Goal: Task Accomplishment & Management: Manage account settings

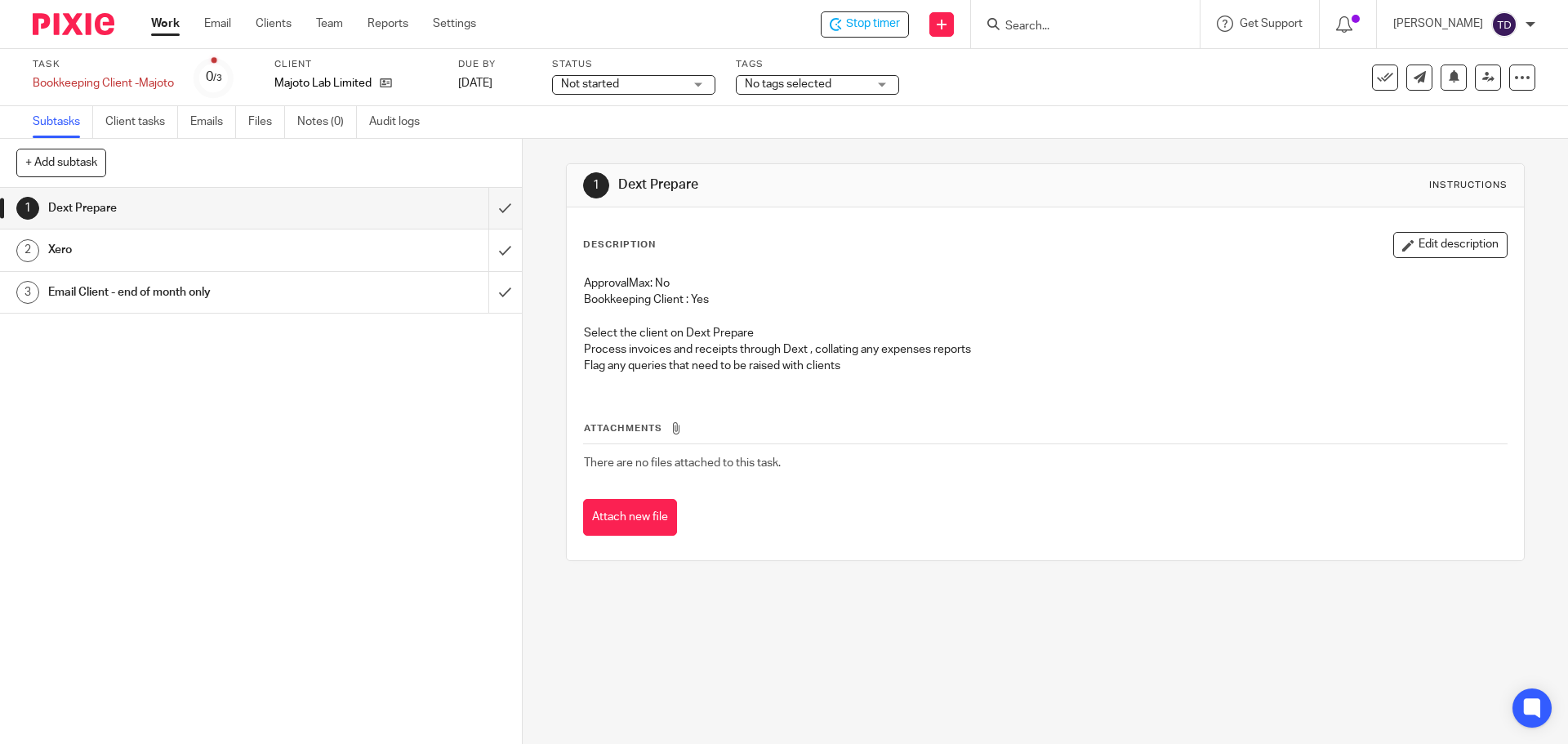
click at [996, 111] on div "Subtasks Client tasks Emails Files Notes (0) Audit logs" at bounding box center [784, 122] width 1568 height 32
click at [1135, 214] on div "Description Edit description ApprovalMax: No Bookkeeping Client : Yes Select th…" at bounding box center [1045, 384] width 956 height 352
click at [862, 14] on div "Stop timer" at bounding box center [865, 24] width 88 height 26
click at [900, 28] on span "Start timer" at bounding box center [872, 24] width 56 height 17
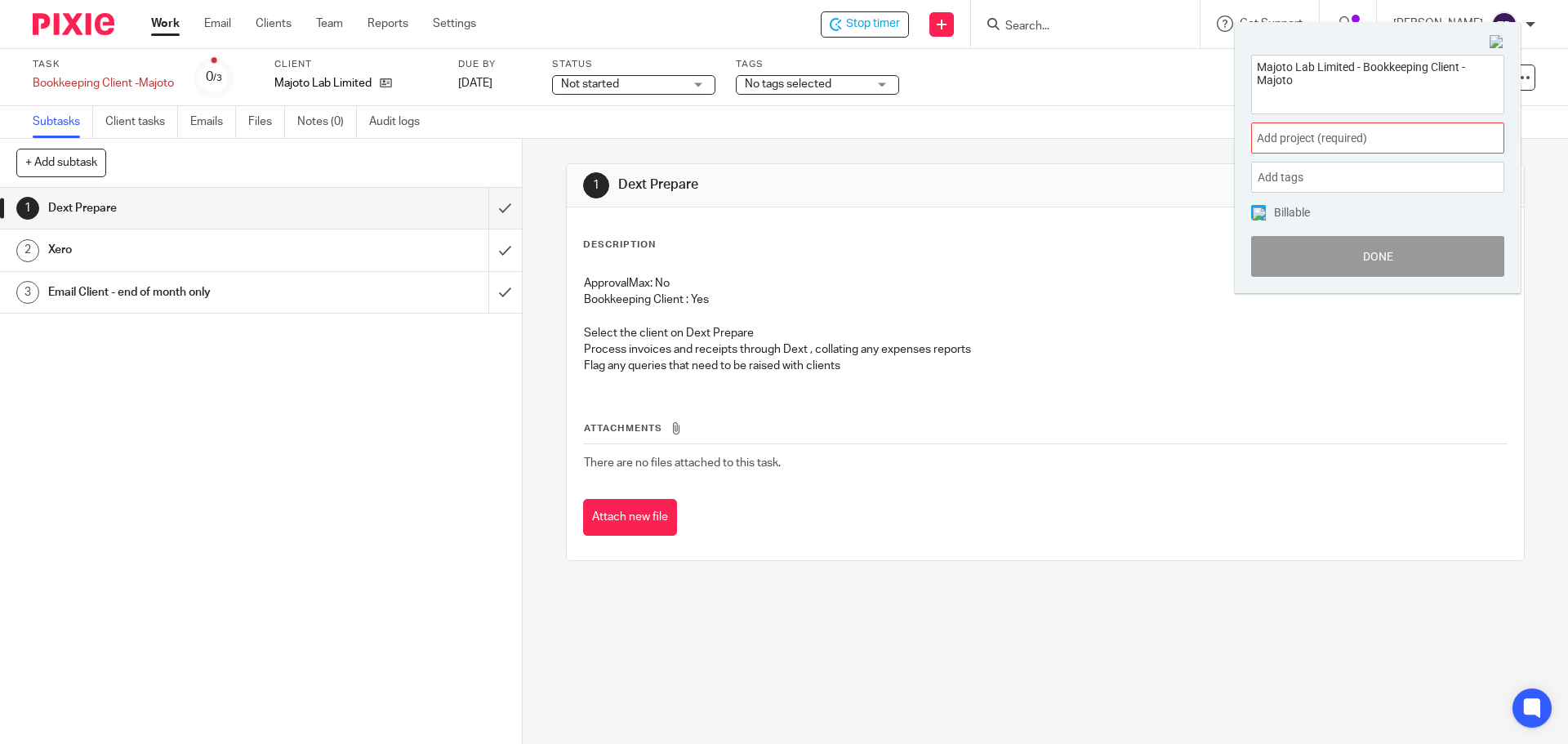
click at [1275, 142] on span "Add project (required) :" at bounding box center [1360, 138] width 206 height 17
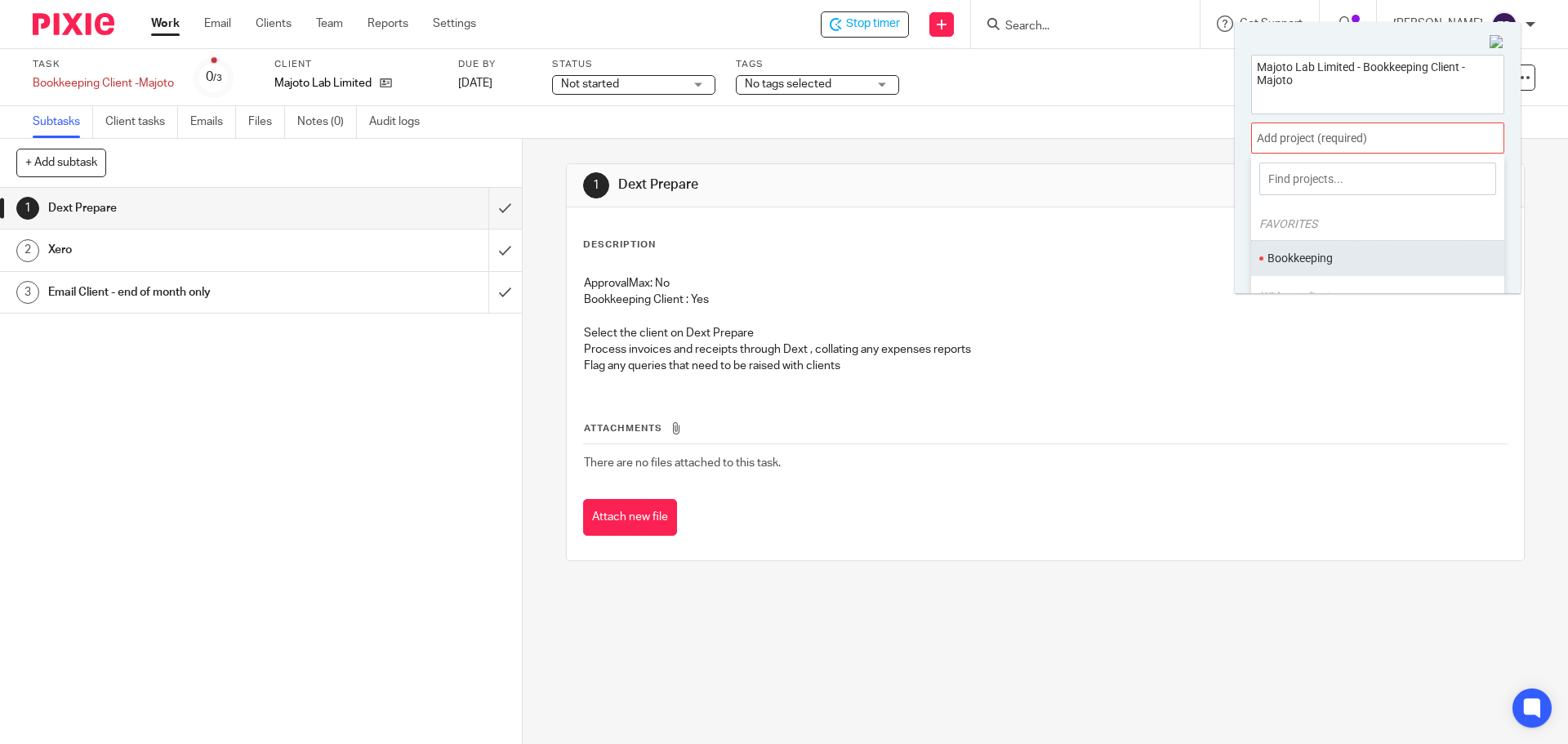
click at [1308, 253] on li "Bookkeeping" at bounding box center [1374, 259] width 213 height 17
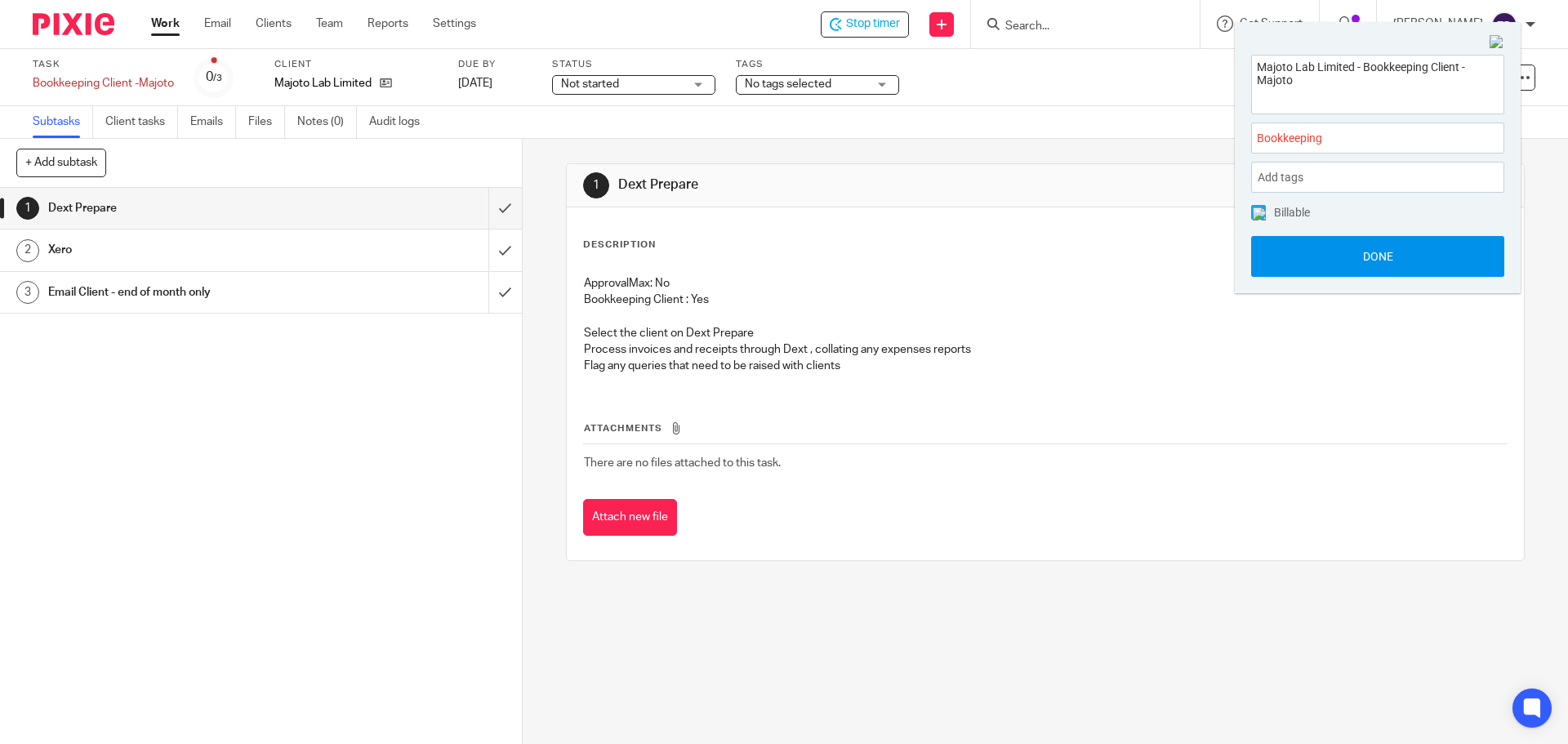
click at [1348, 253] on button "Done" at bounding box center [1378, 256] width 254 height 41
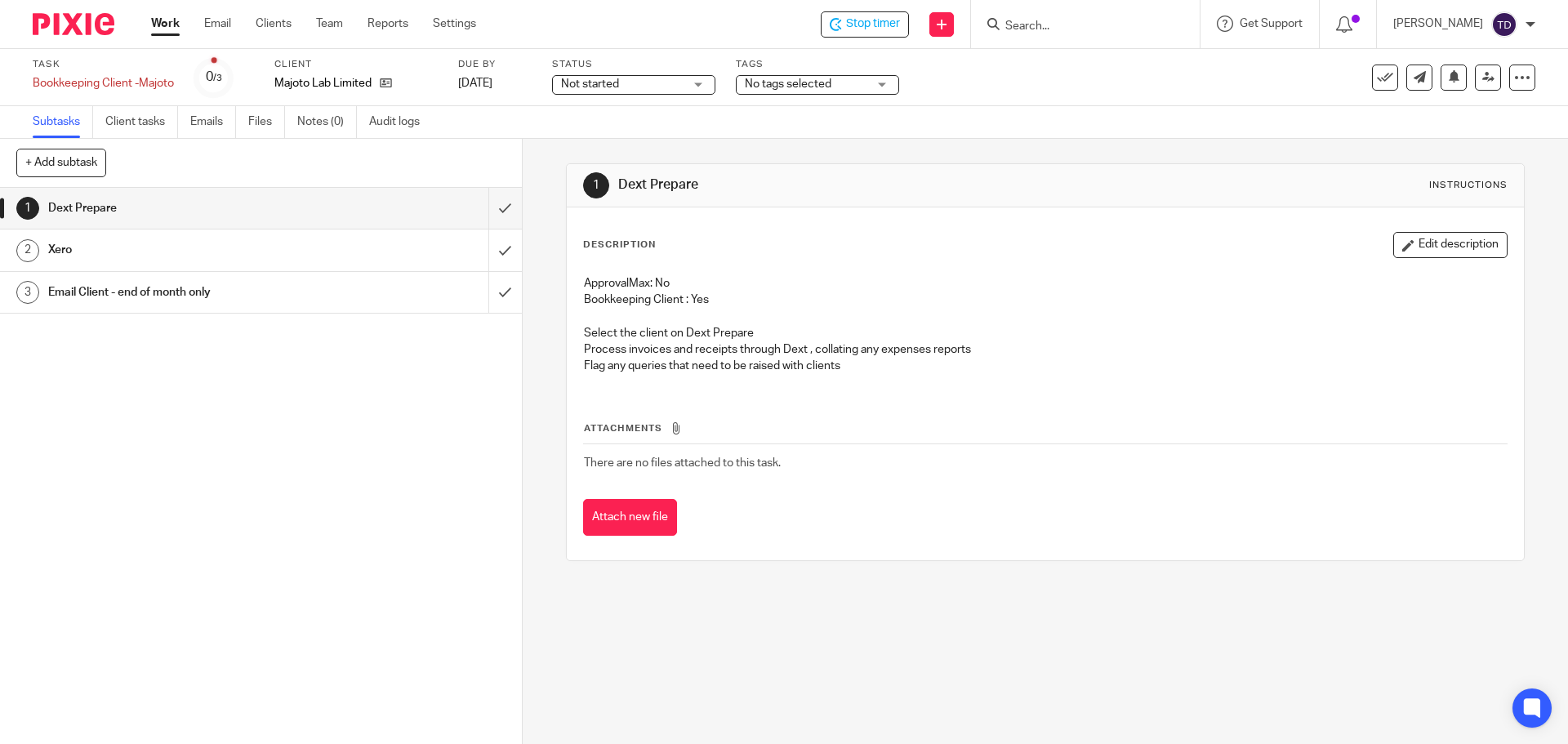
click at [1119, 299] on p "Bookkeeping Client : Yes" at bounding box center [1044, 300] width 922 height 17
click at [484, 209] on input "submit" at bounding box center [261, 208] width 522 height 41
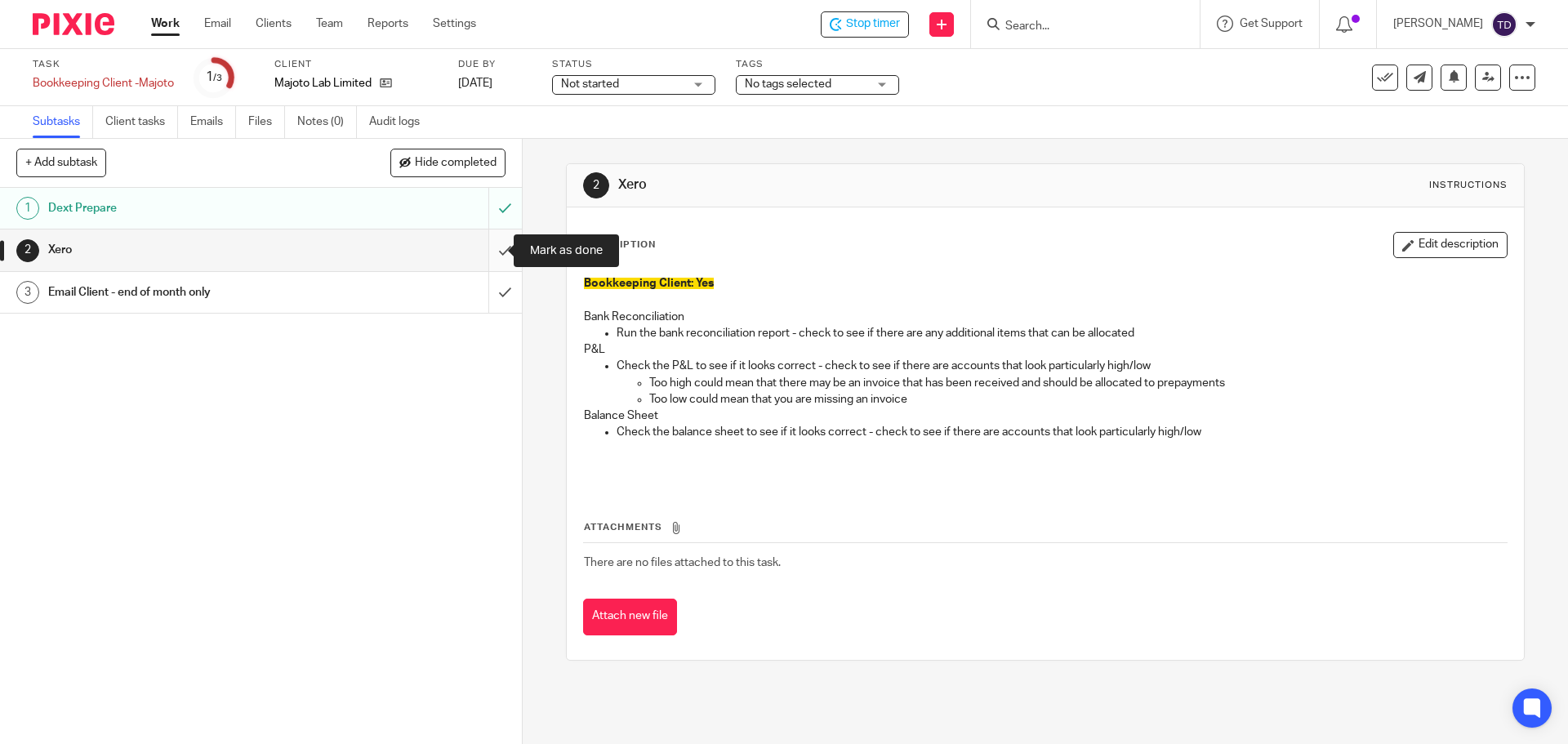
click at [491, 253] on input "submit" at bounding box center [261, 249] width 522 height 41
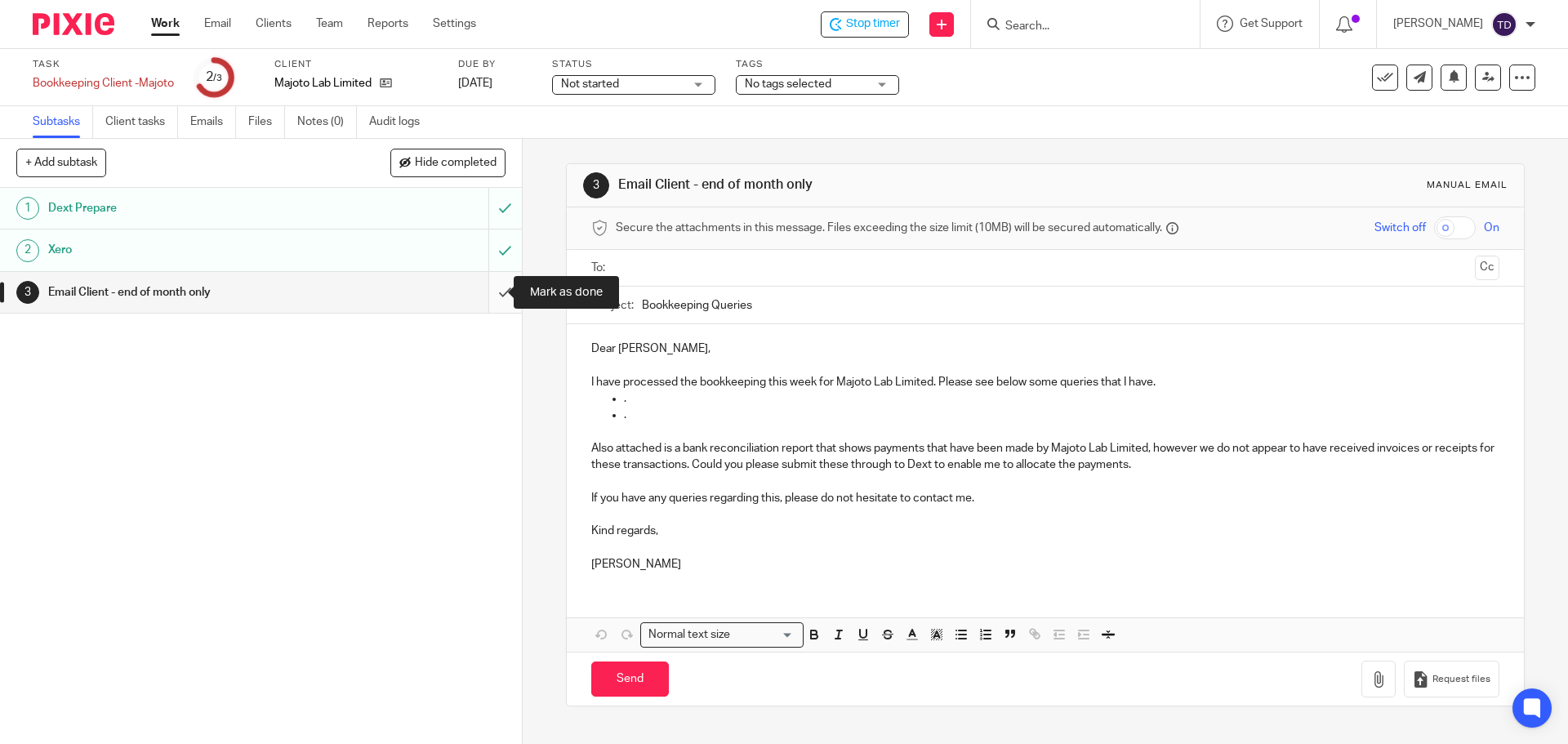
click at [486, 291] on input "submit" at bounding box center [261, 292] width 522 height 41
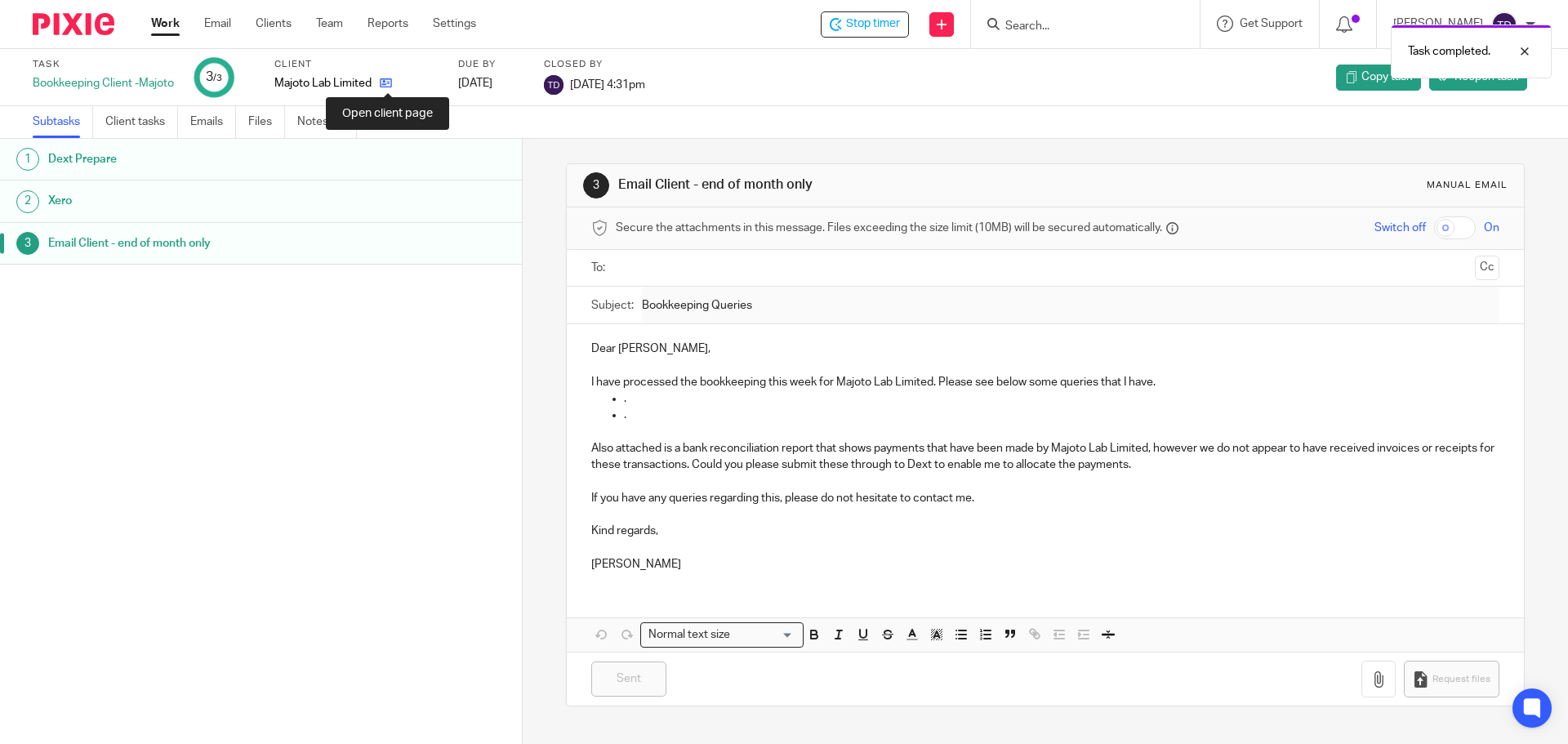
click at [387, 79] on icon at bounding box center [386, 82] width 12 height 12
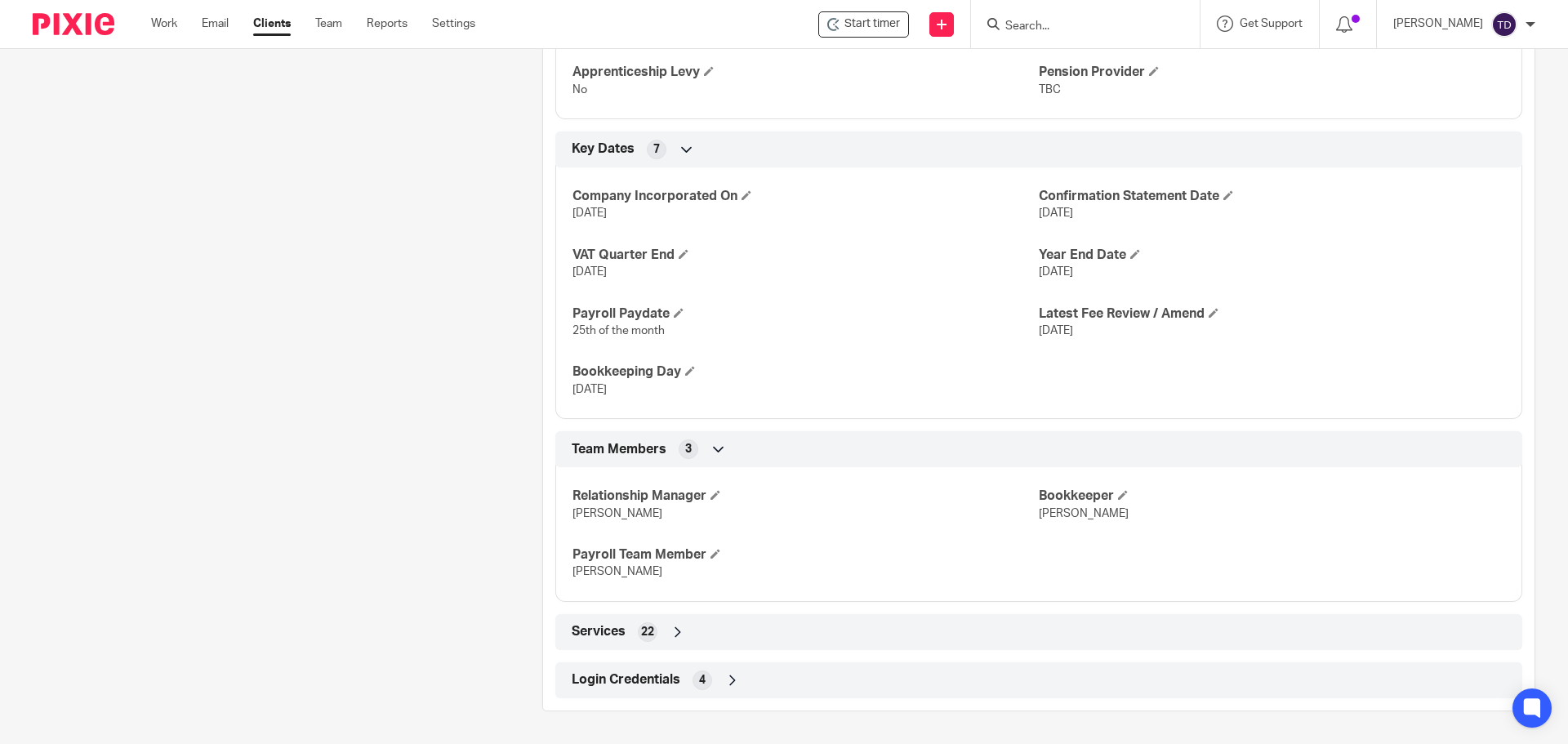
scroll to position [908, 0]
click at [675, 684] on span "Login Credentials" at bounding box center [626, 680] width 109 height 17
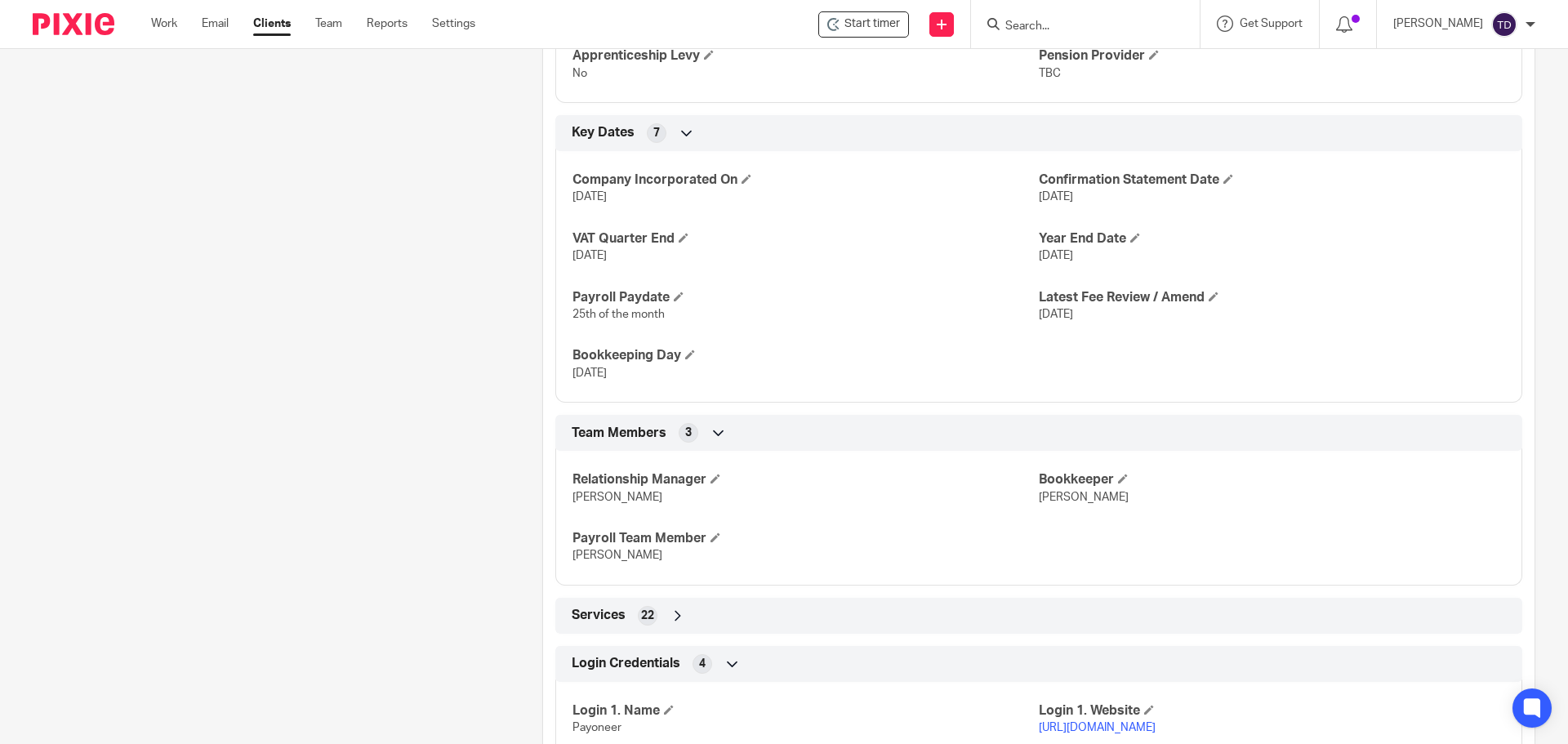
scroll to position [1043, 0]
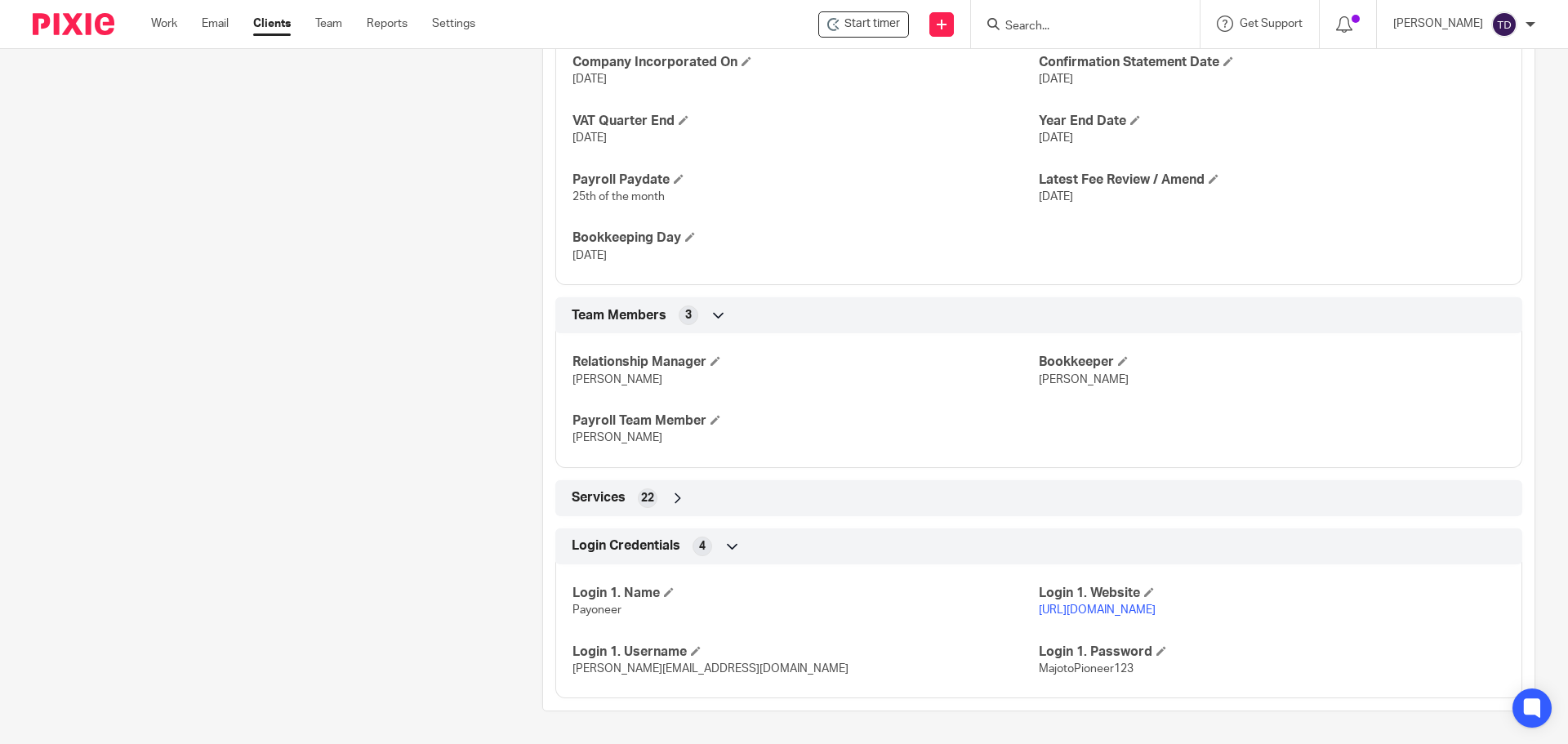
click at [685, 499] on div "Services 22" at bounding box center [1039, 498] width 943 height 27
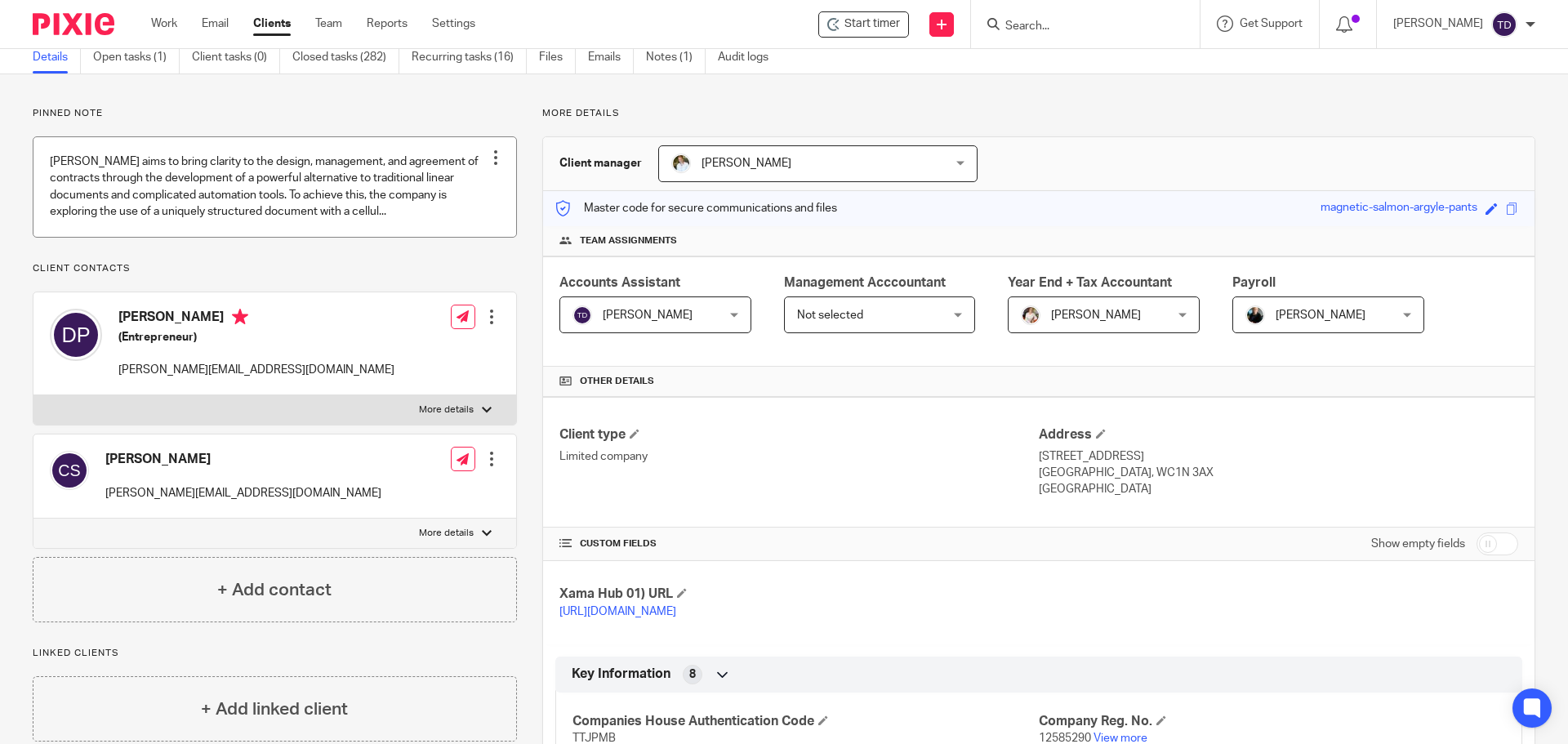
scroll to position [0, 0]
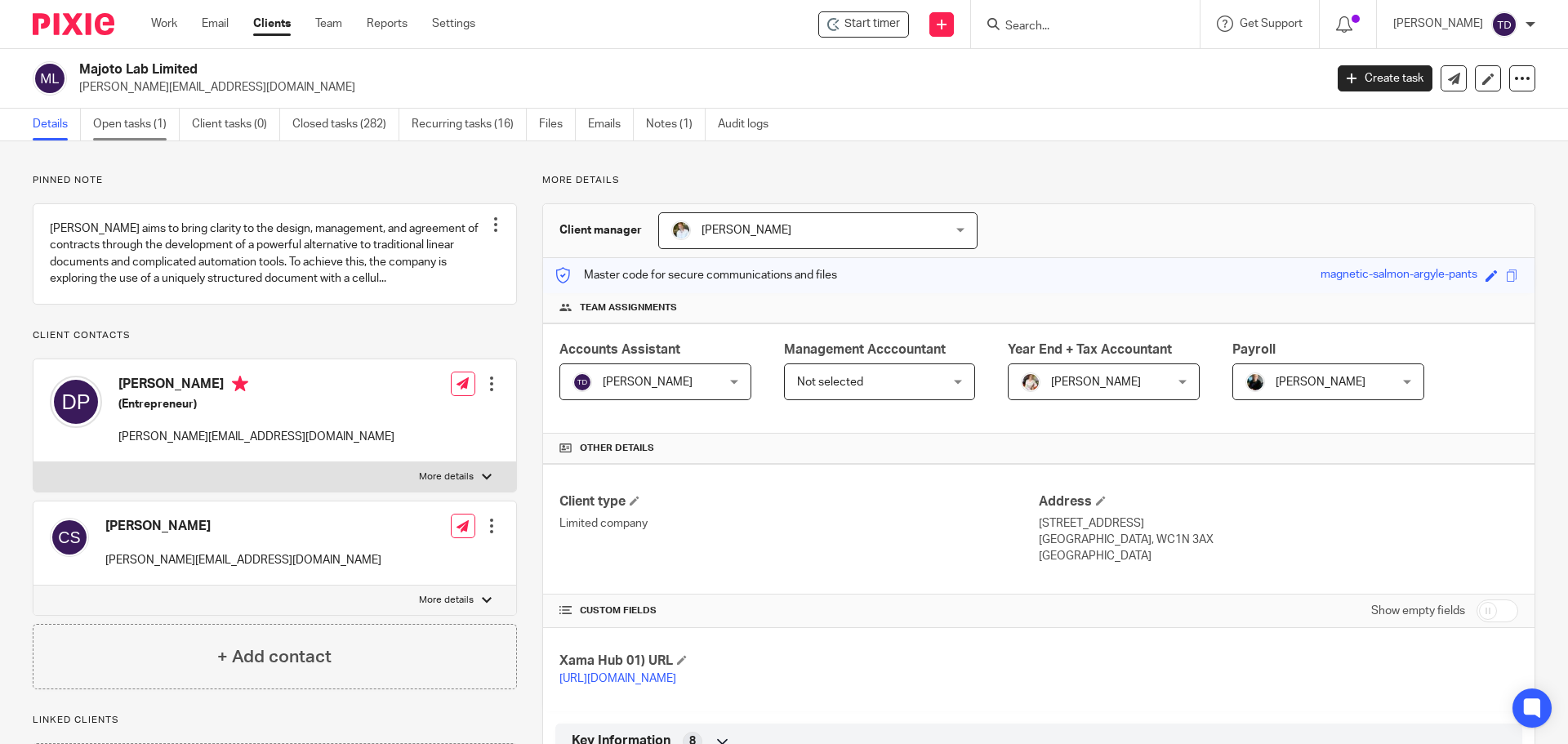
click at [143, 121] on link "Open tasks (1)" at bounding box center [136, 125] width 86 height 32
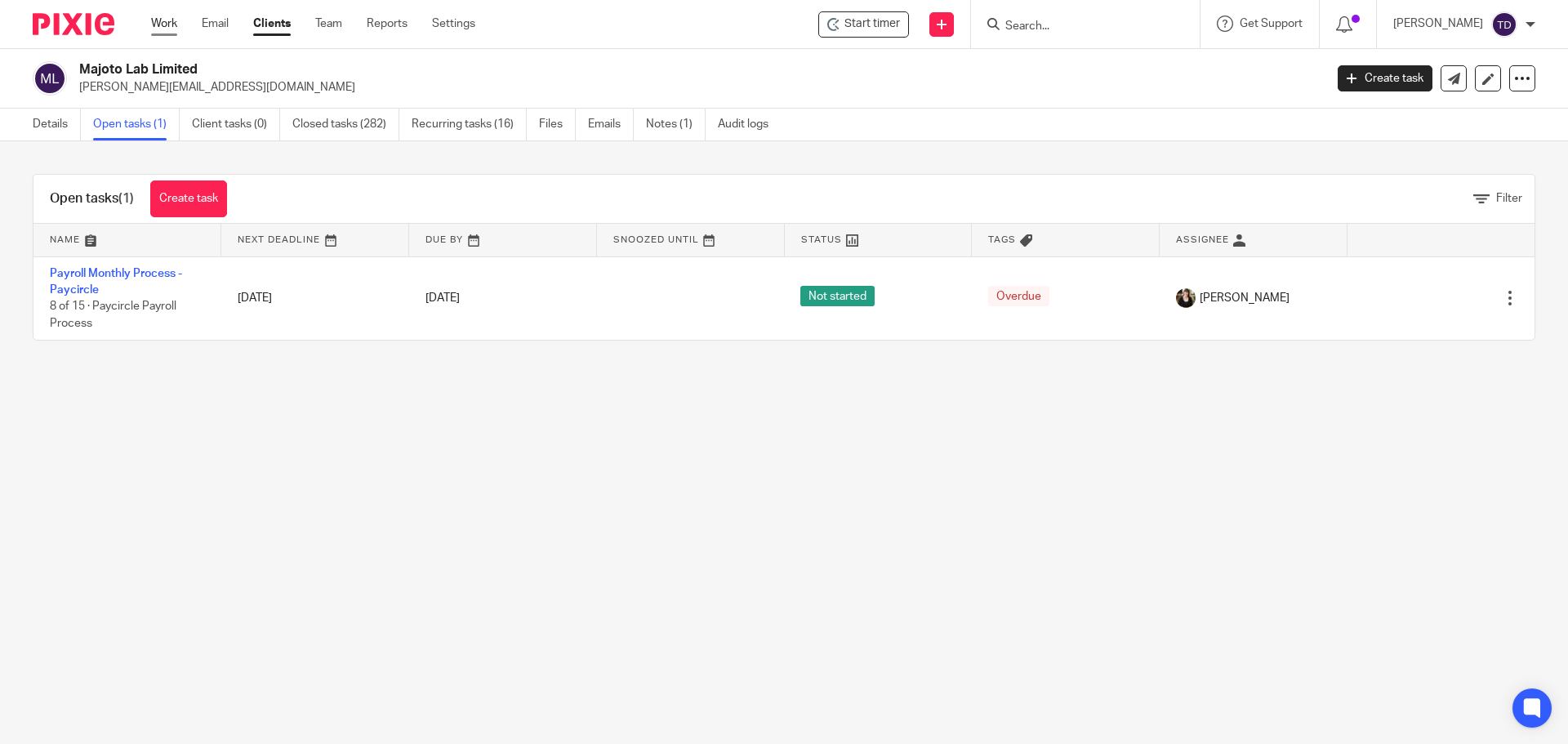
click at [163, 30] on link "Work" at bounding box center [164, 24] width 26 height 17
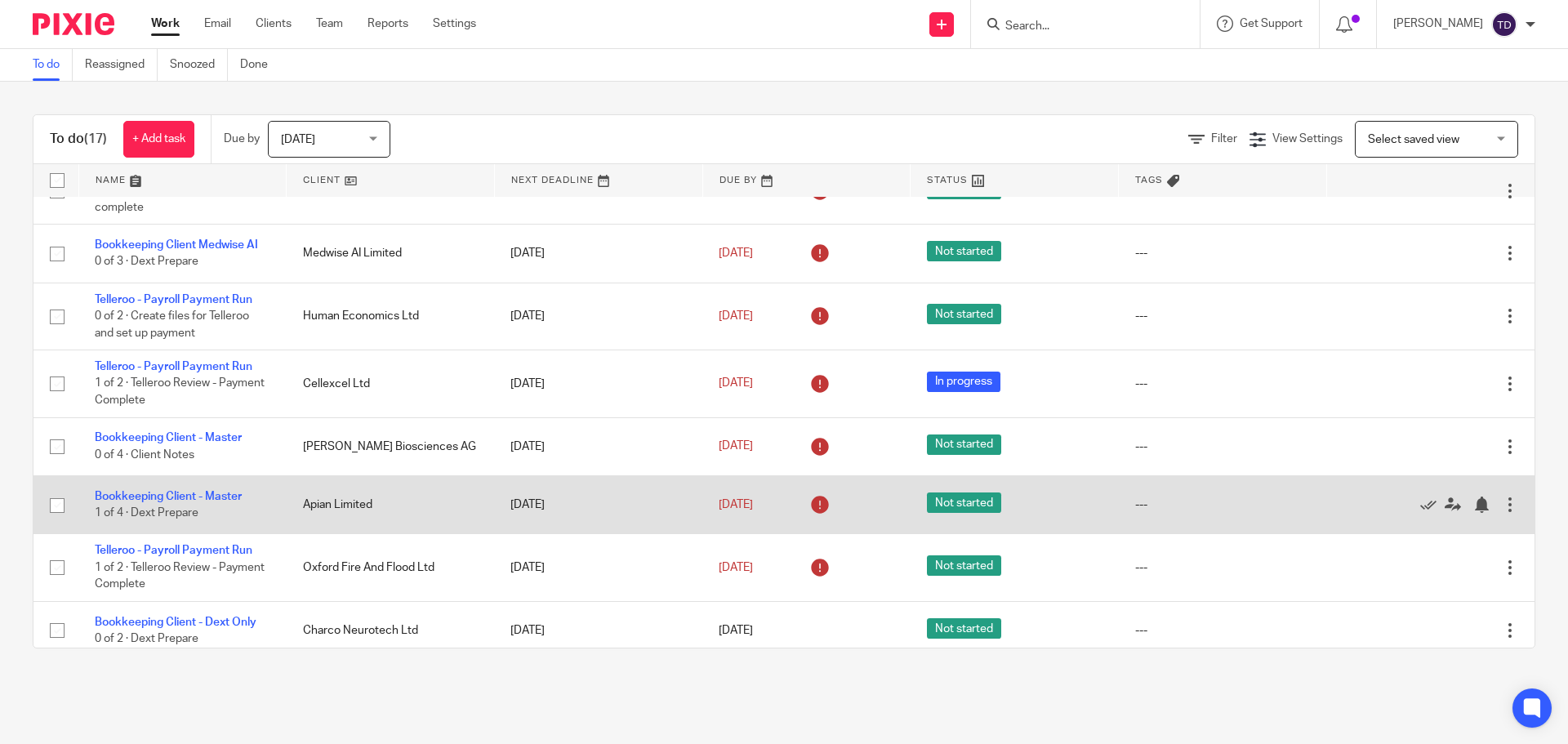
scroll to position [310, 0]
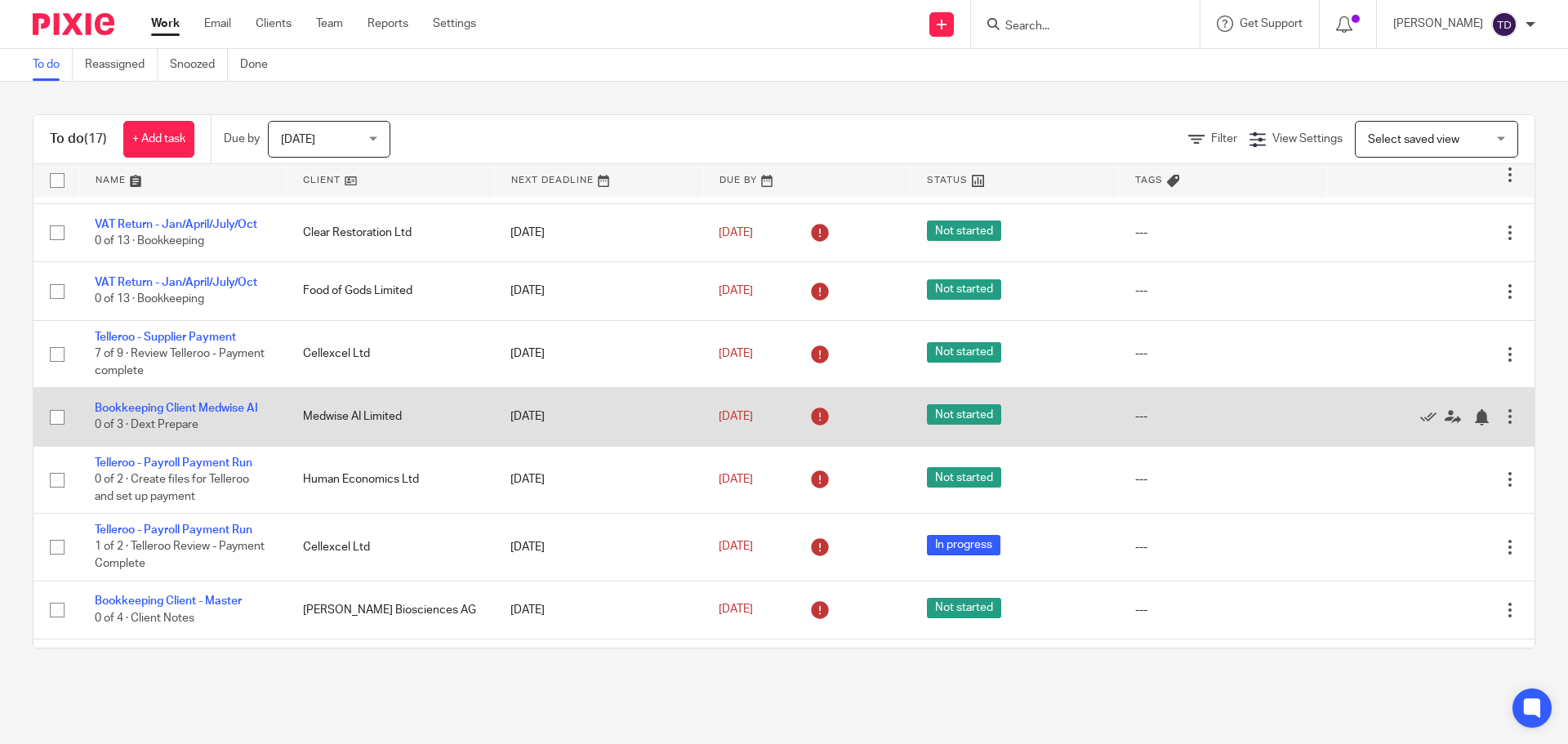
click at [199, 415] on td "Bookkeeping Client Medwise AI 0 of 3 · Dext Prepare" at bounding box center [182, 417] width 209 height 58
click at [200, 408] on link "Bookkeeping Client Medwise AI" at bounding box center [176, 408] width 163 height 12
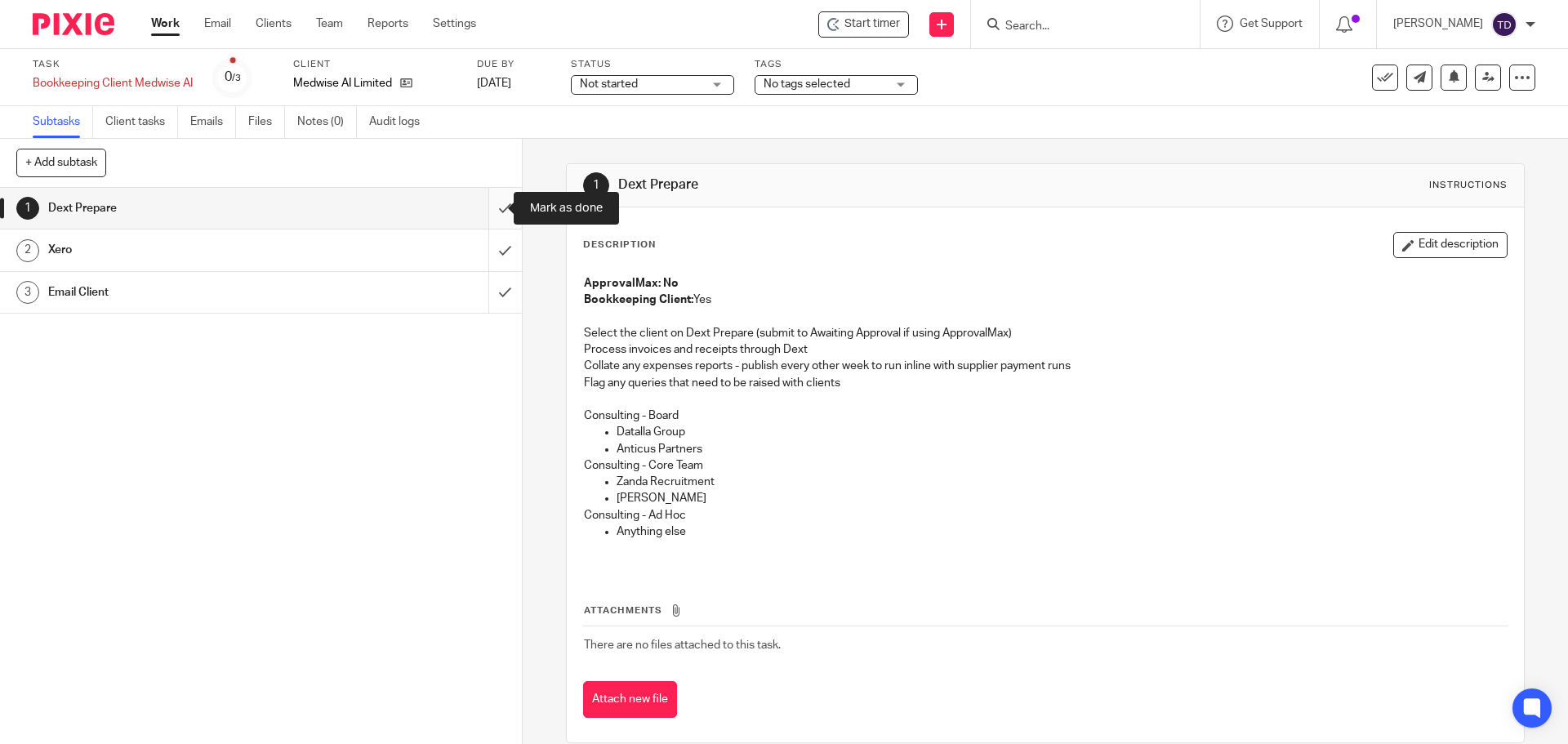
click at [489, 208] on input "submit" at bounding box center [261, 208] width 522 height 41
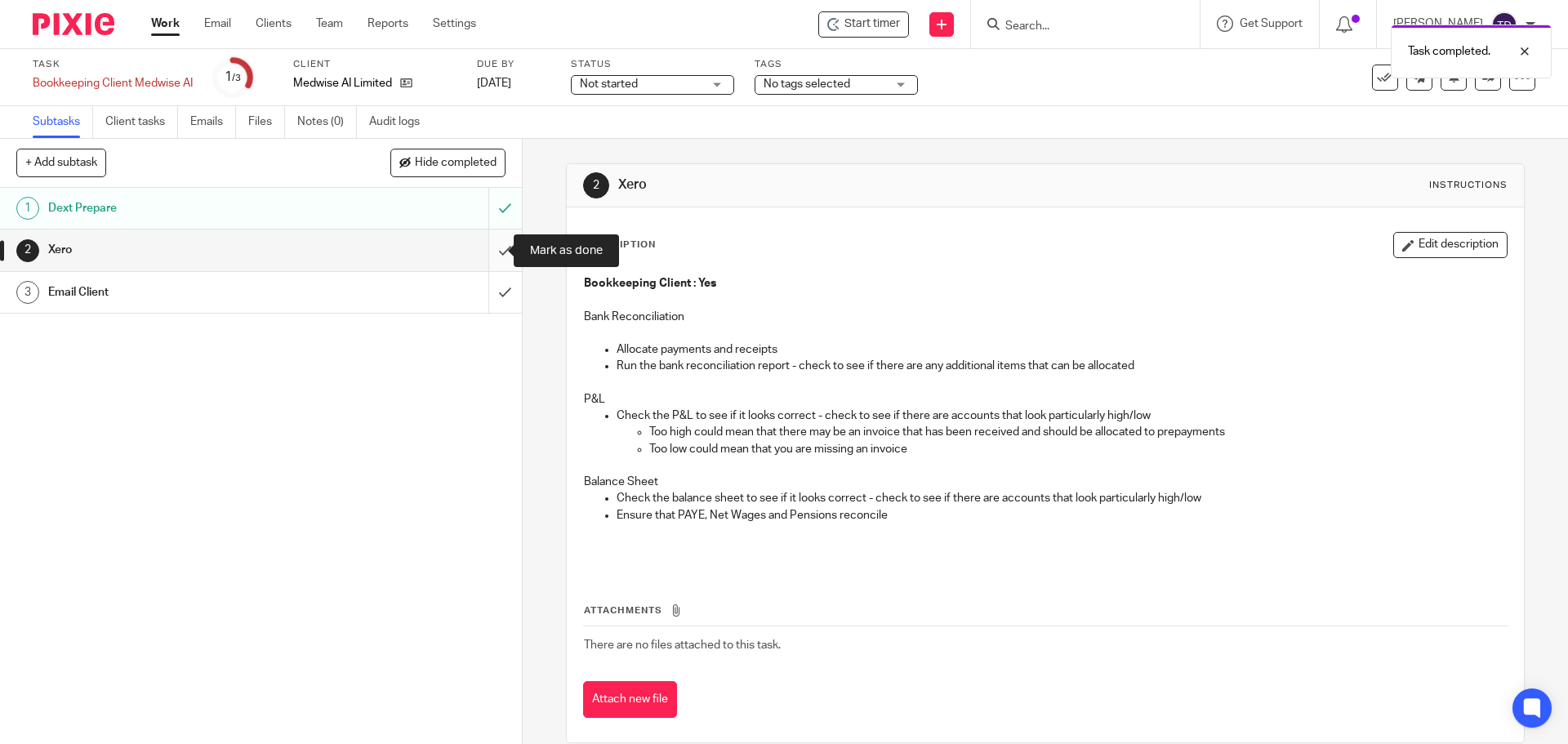
click at [480, 252] on input "submit" at bounding box center [261, 249] width 522 height 41
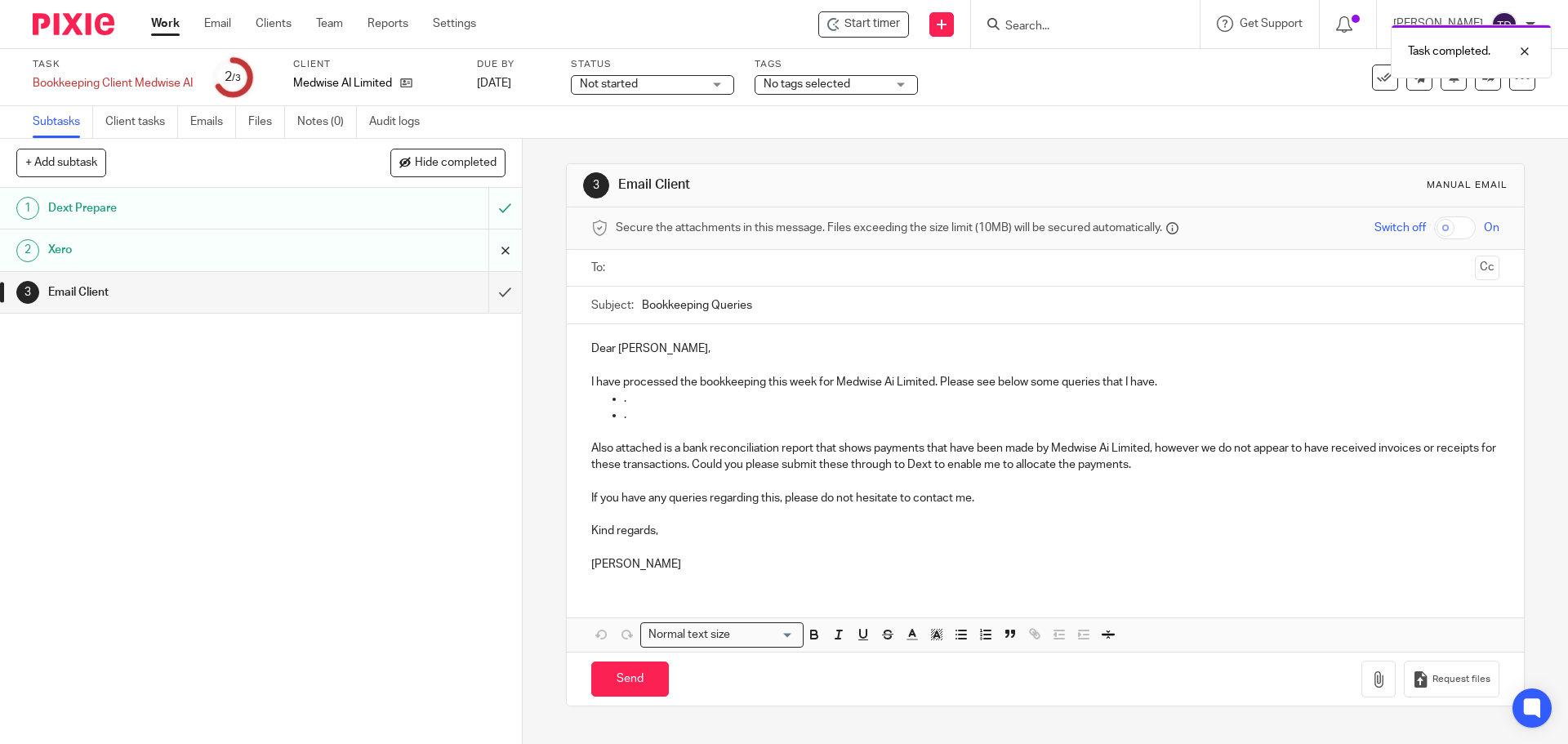
click at [488, 248] on input "submit" at bounding box center [261, 249] width 522 height 41
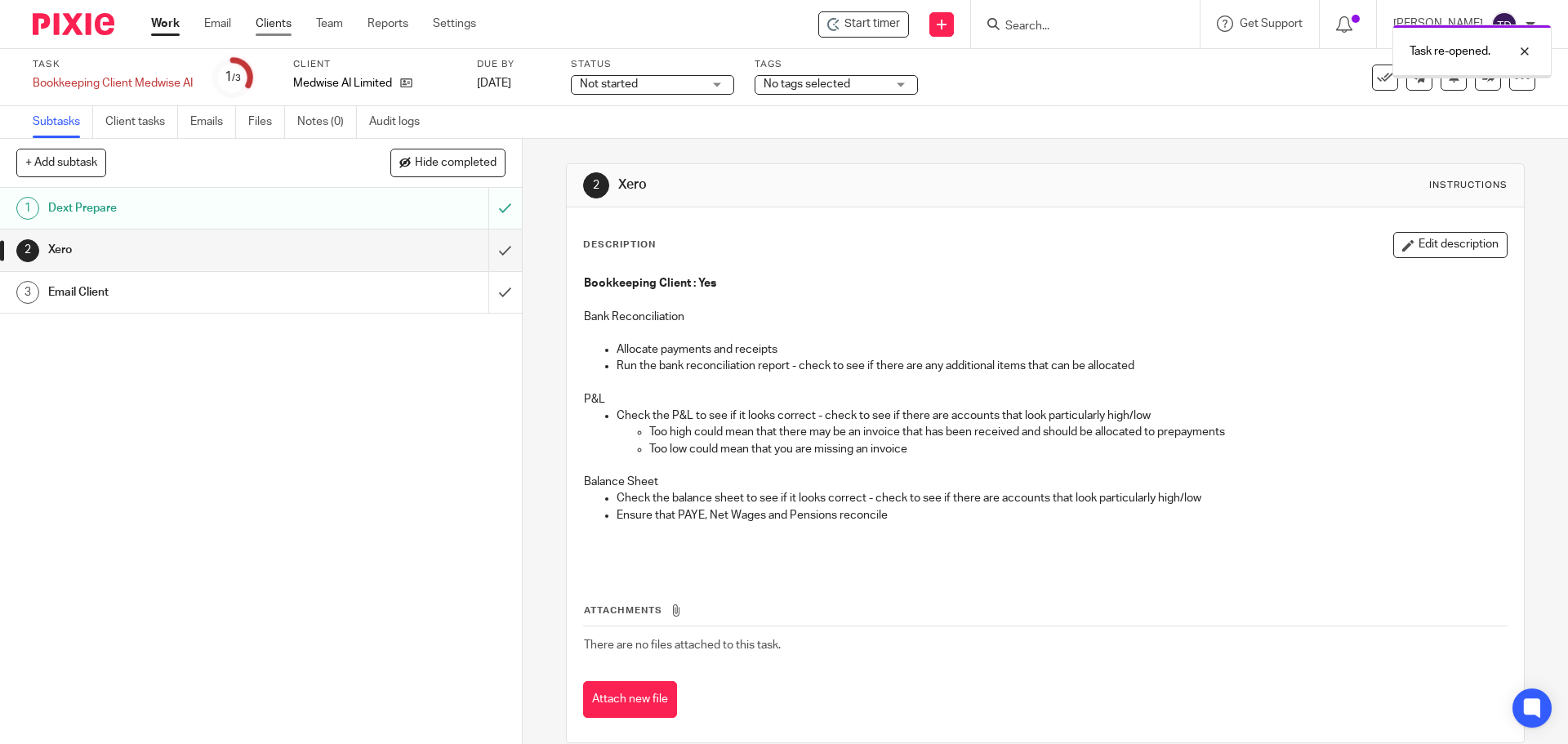
click at [277, 27] on link "Clients" at bounding box center [273, 24] width 36 height 17
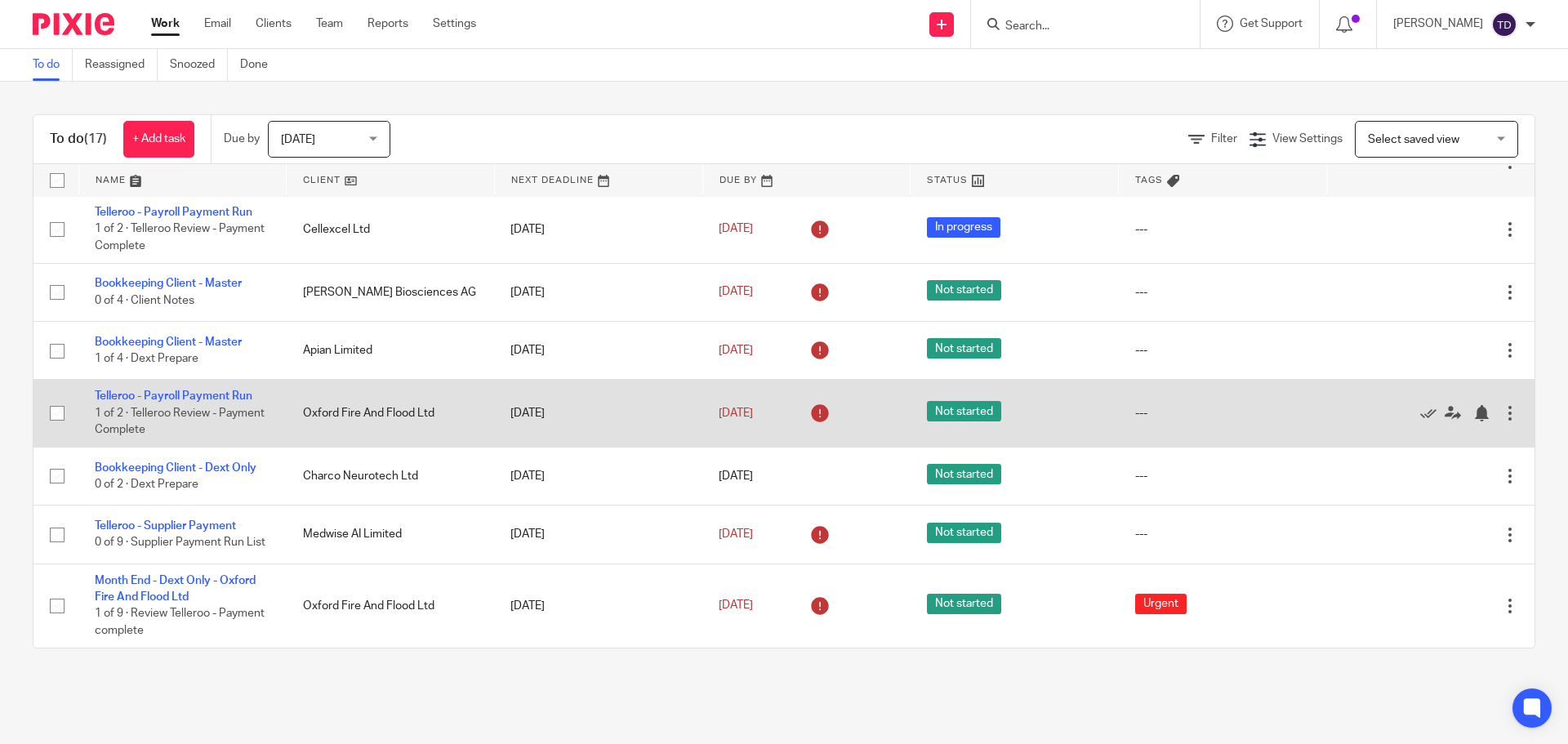
scroll to position [474, 0]
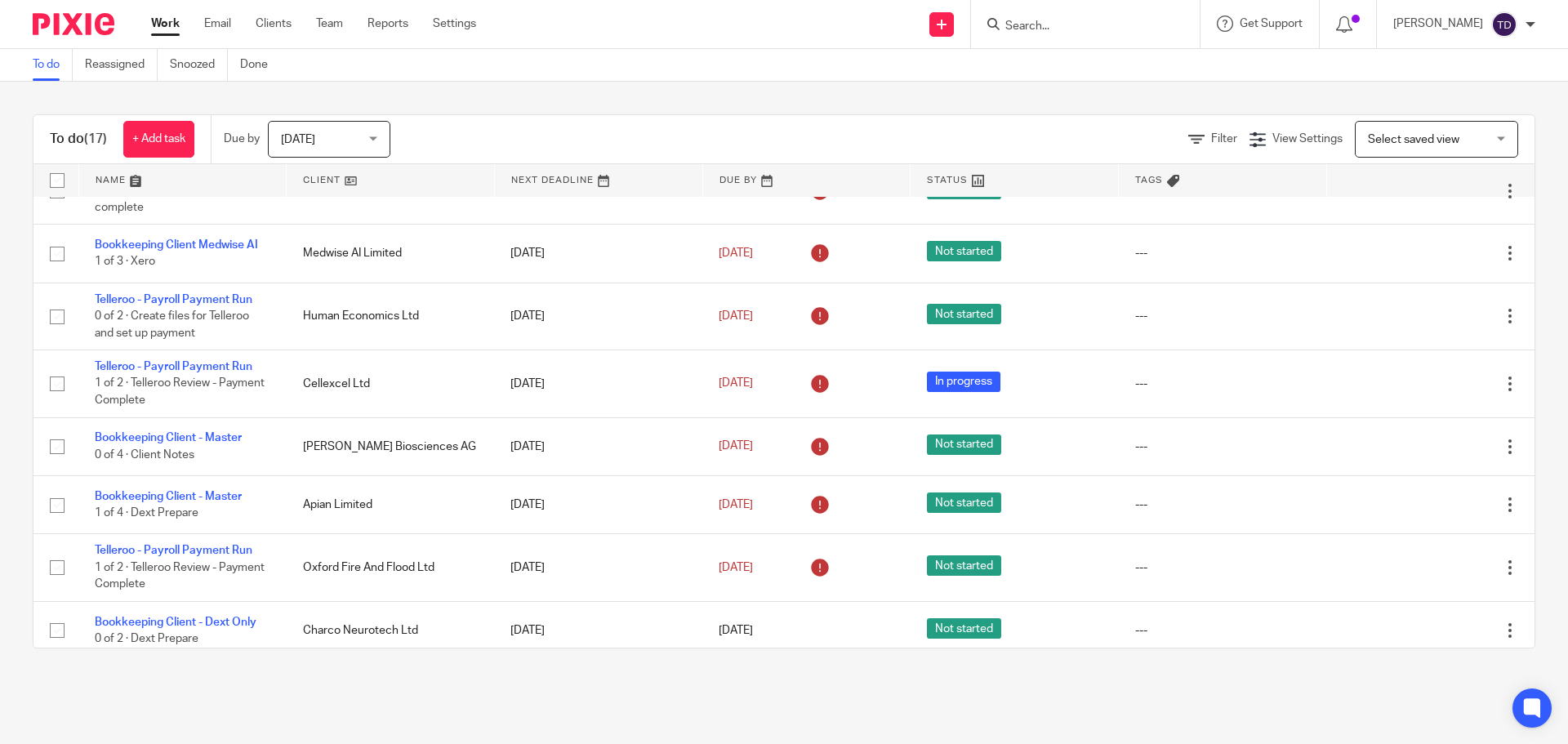
click at [1032, 120] on div "To do (17) + Add task Due by Today Today Today Tomorrow This week Next week Thi…" at bounding box center [784, 140] width 1501 height 49
click at [1546, 26] on div "Tom Dobson My profile Email integration Logout" at bounding box center [1464, 24] width 175 height 48
click at [1524, 26] on div "Tom Dobson" at bounding box center [1464, 24] width 142 height 26
click at [1477, 103] on li "Logout" at bounding box center [1472, 114] width 108 height 23
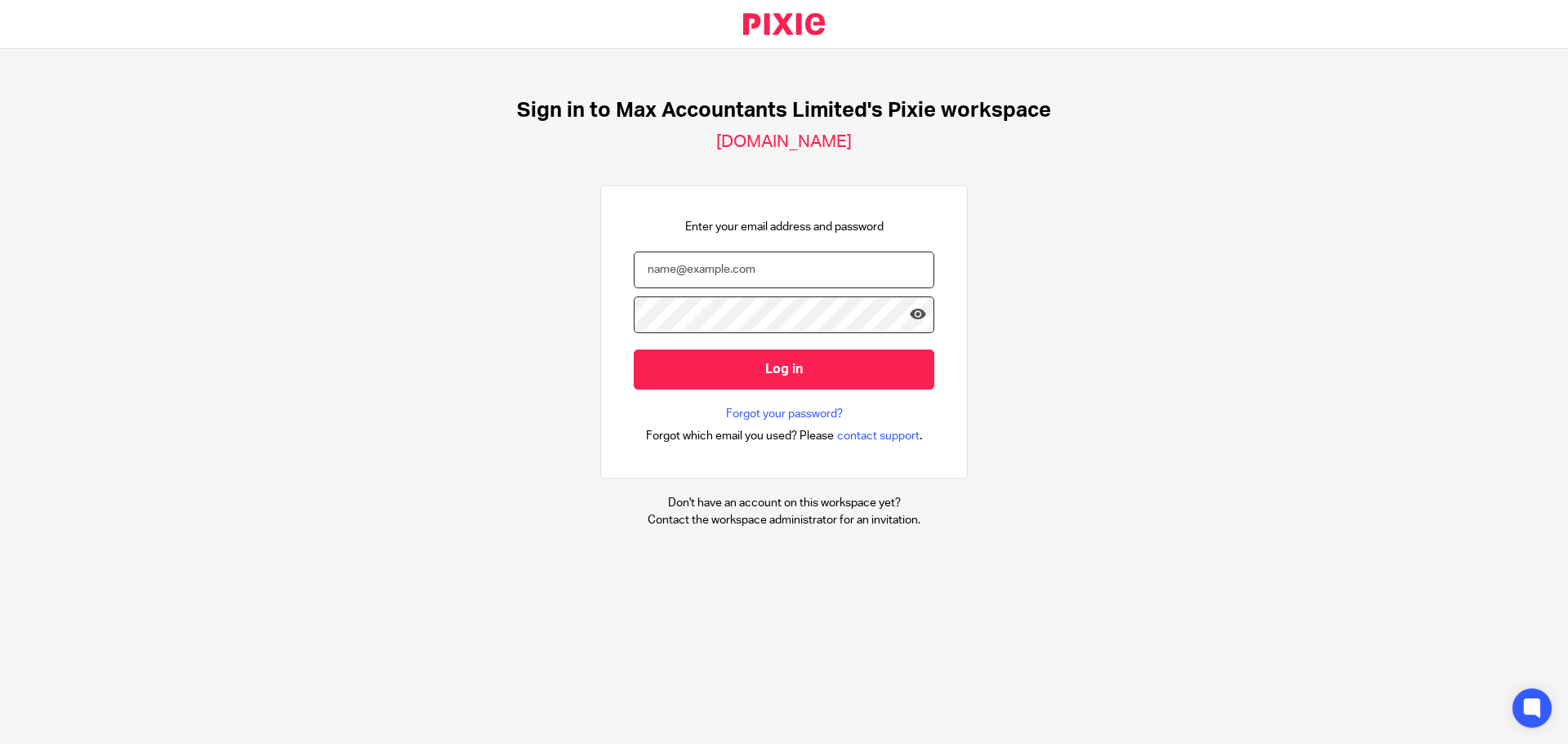
type input "[PERSON_NAME][EMAIL_ADDRESS][DOMAIN_NAME]"
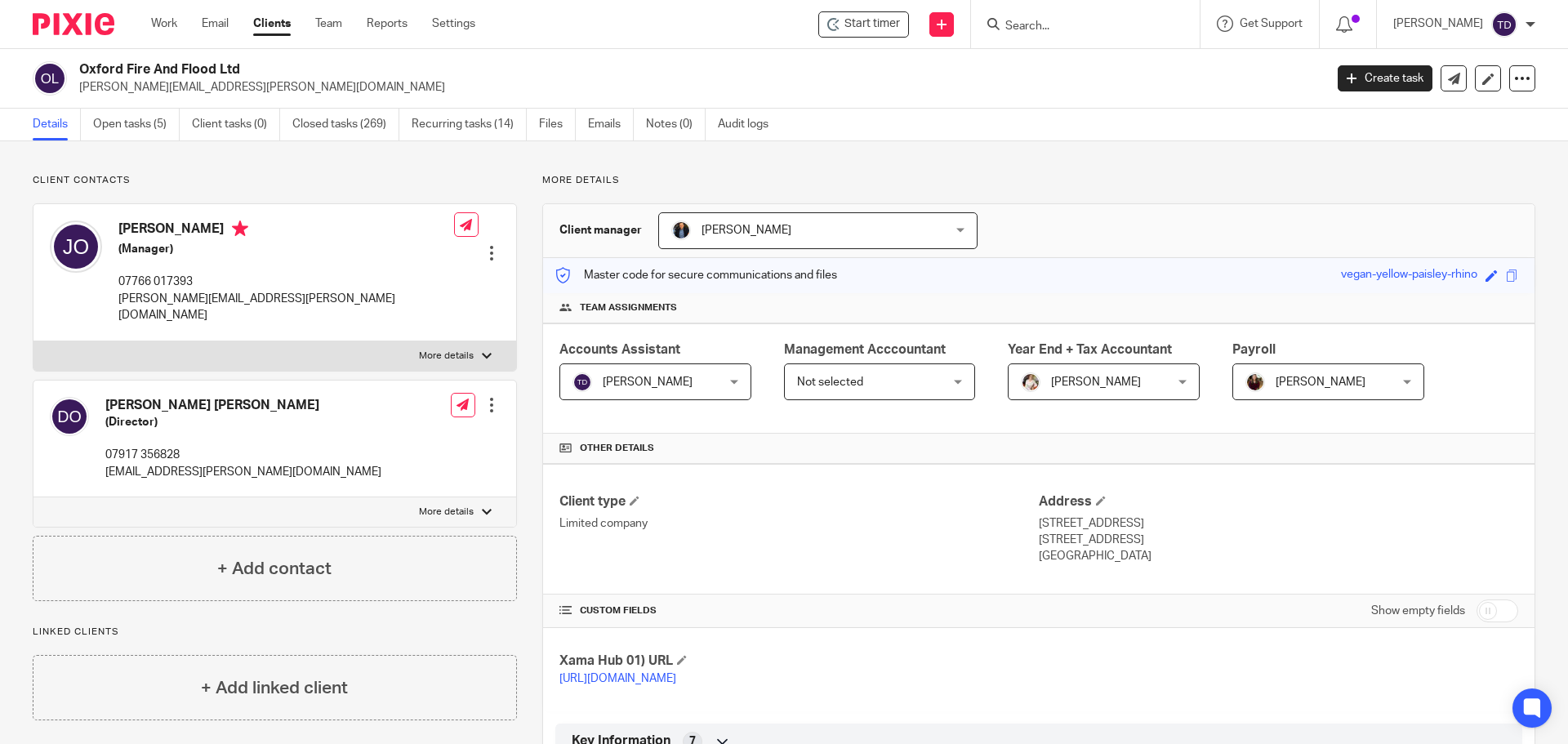
scroll to position [1414, 0]
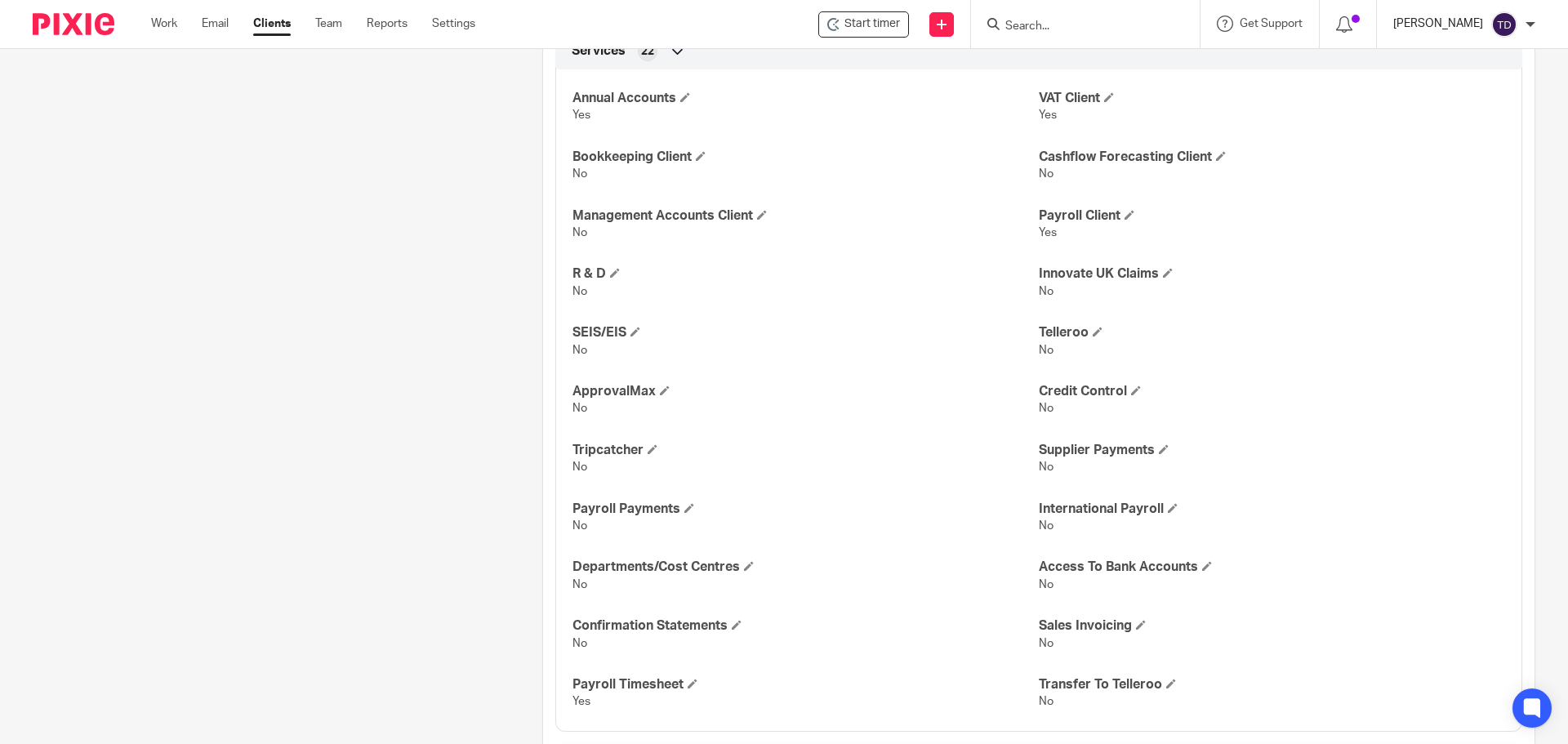
click at [1482, 31] on p "[PERSON_NAME]" at bounding box center [1438, 24] width 90 height 17
click at [1455, 108] on span "Logout" at bounding box center [1460, 114] width 37 height 12
